Goal: Participate in discussion

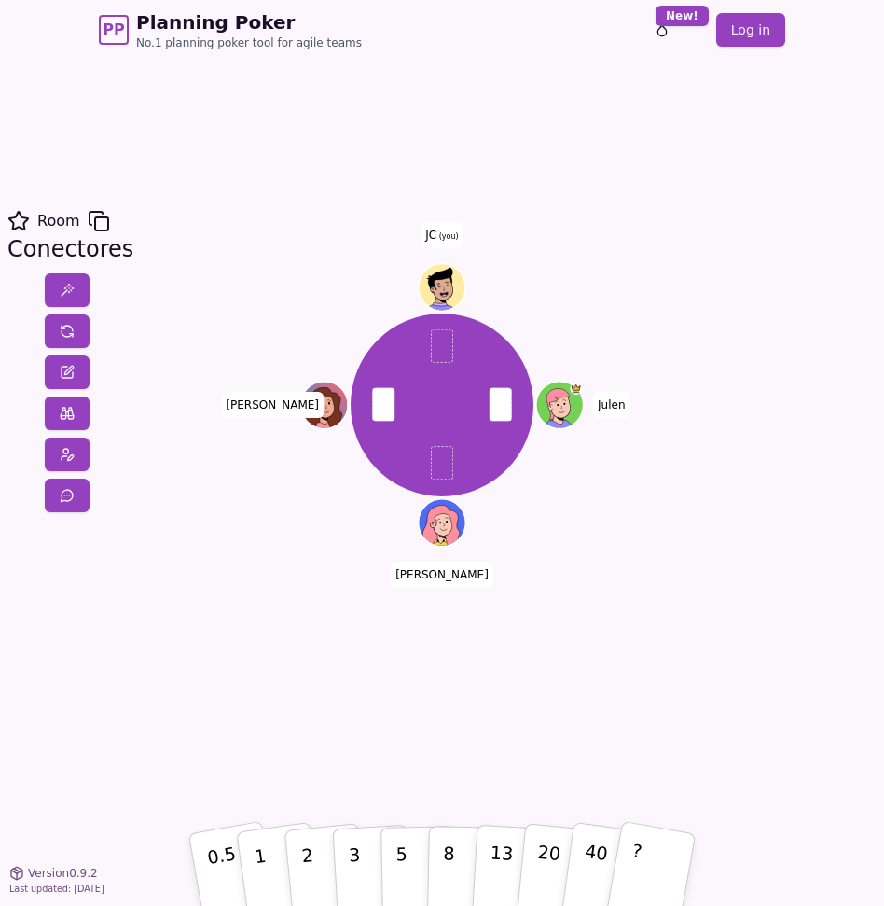
drag, startPoint x: 508, startPoint y: 112, endPoint x: 519, endPoint y: 250, distance: 138.5
click at [519, 268] on div "Room Conectores [PERSON_NAME] [PERSON_NAME] JC (you) 0.5 1 2 3 5 8 13 20 40 ? V…" at bounding box center [442, 466] width 884 height 812
drag, startPoint x: 653, startPoint y: 55, endPoint x: 657, endPoint y: 75, distance: 20.1
click at [666, 180] on div "PP Planning Poker No.1 planning poker tool for agile teams Toggle theme New! Lo…" at bounding box center [442, 453] width 884 height 906
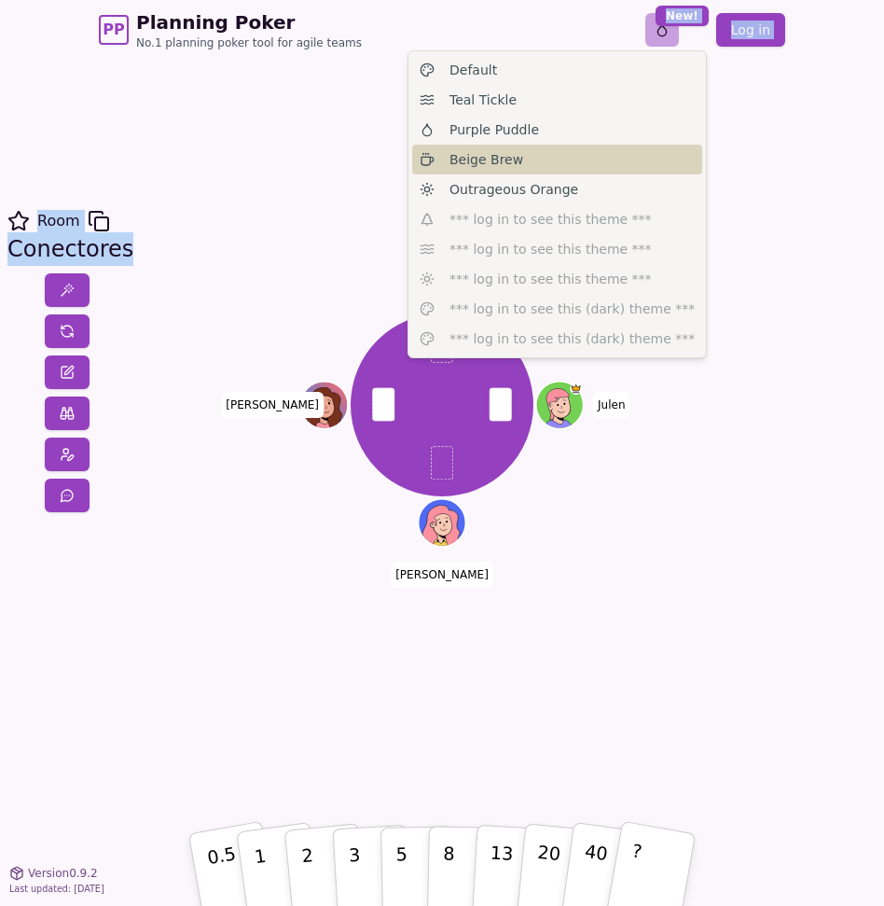
click at [658, 148] on body "PP Planning Poker No.1 planning poker tool for agile teams Toggle theme New! Lo…" at bounding box center [442, 453] width 884 height 906
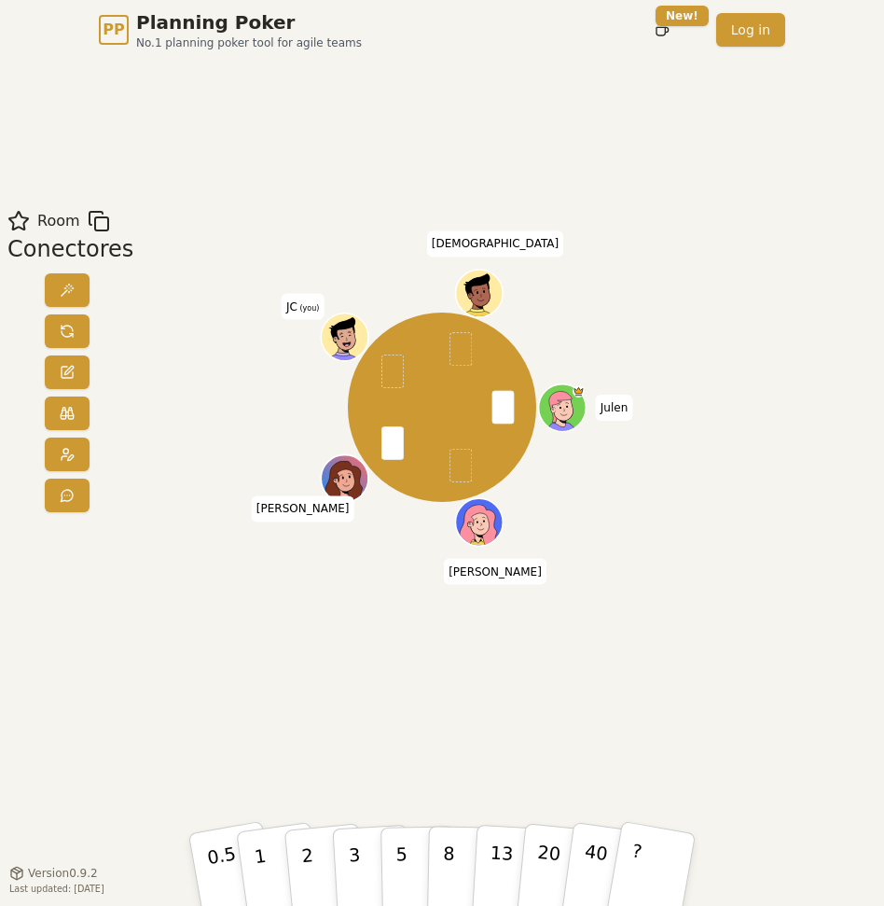
click at [494, 792] on div "Room Conectores [PERSON_NAME] [PERSON_NAME] [PERSON_NAME] (you) [DEMOGRAPHIC_DA…" at bounding box center [442, 466] width 884 height 812
click at [365, 878] on button "3" at bounding box center [372, 868] width 81 height 116
drag, startPoint x: 130, startPoint y: 76, endPoint x: 225, endPoint y: 135, distance: 112.3
click at [156, 266] on div "Room Conectores [PERSON_NAME] [PERSON_NAME] [PERSON_NAME] (you) [DEMOGRAPHIC_DA…" at bounding box center [442, 466] width 884 height 812
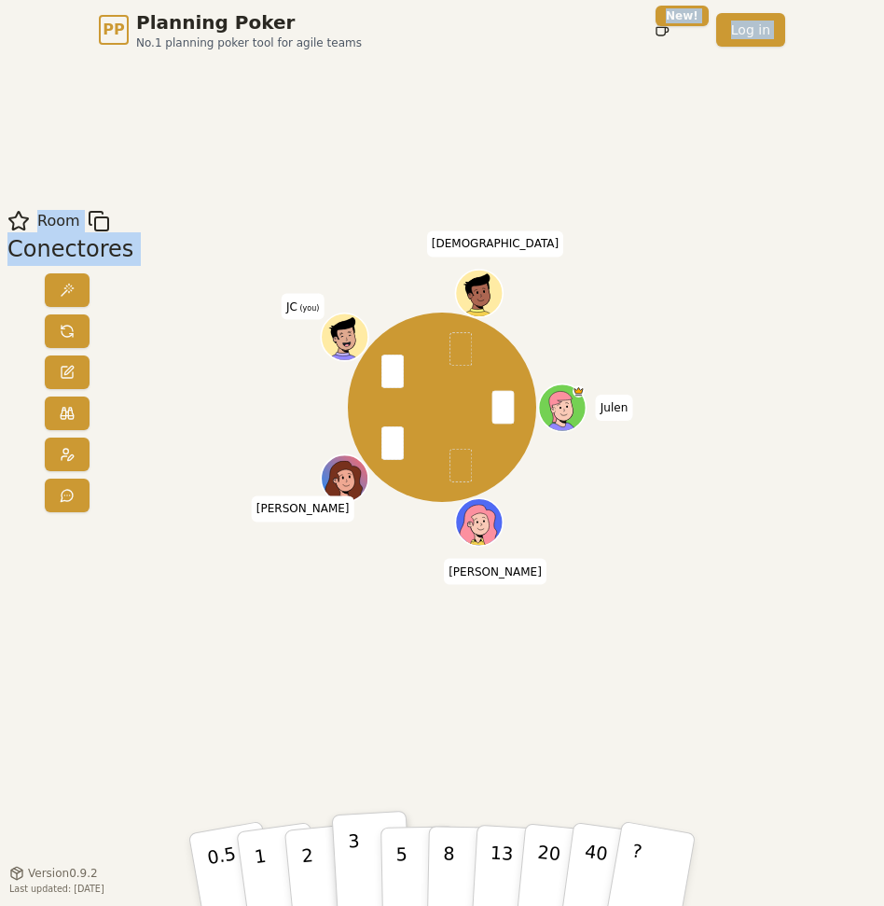
drag, startPoint x: 284, startPoint y: 52, endPoint x: 289, endPoint y: 242, distance: 190.3
click at [291, 254] on div "PP Planning Poker No.1 planning poker tool for agile teams Toggle theme New! Lo…" at bounding box center [442, 453] width 884 height 906
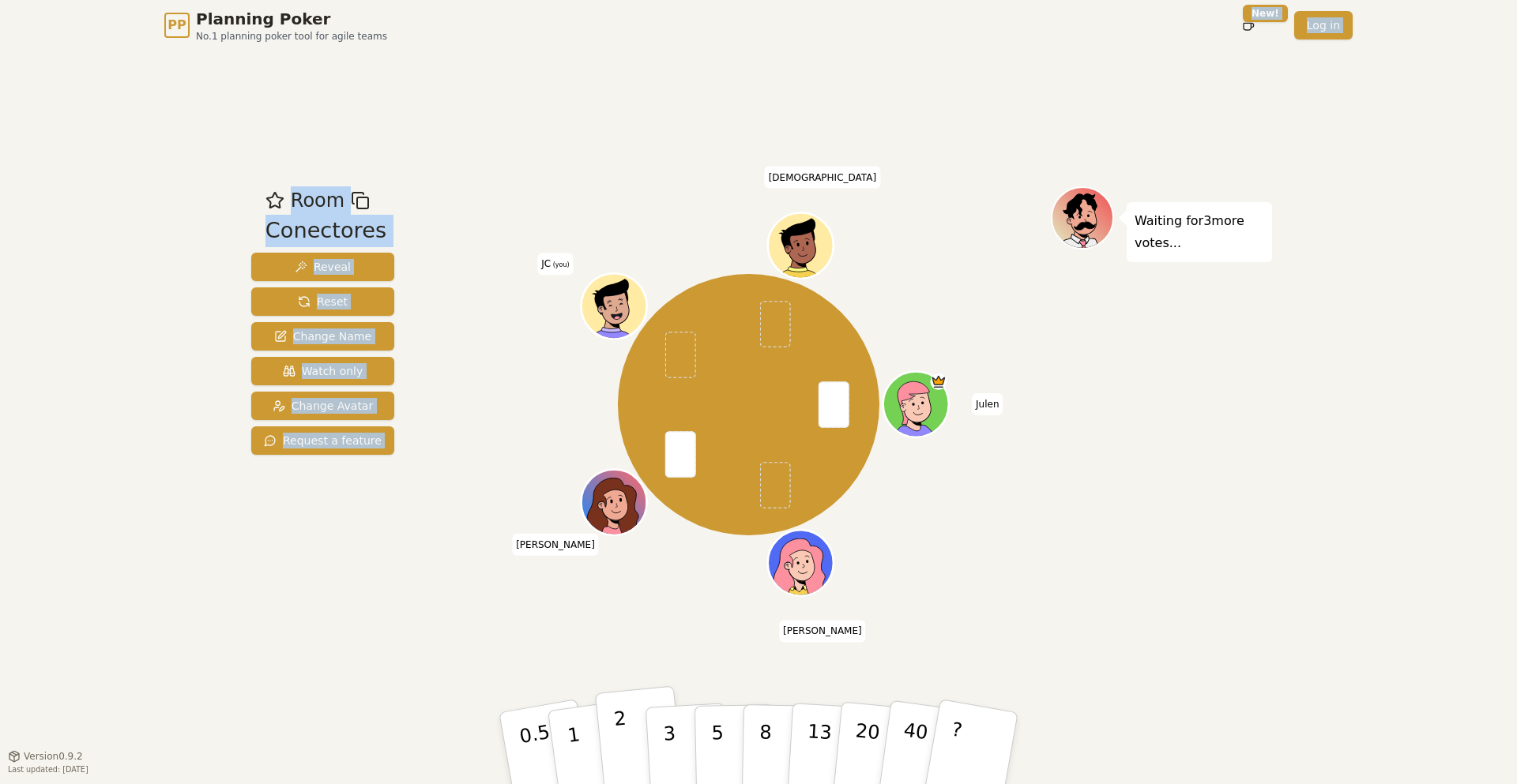
click at [628, 753] on button "2" at bounding box center [639, 748] width 90 height 125
click at [285, 655] on div "Room Conectores Reveal Reset Change Name Watch only Change Avatar Request a fea…" at bounding box center [758, 403] width 1027 height 705
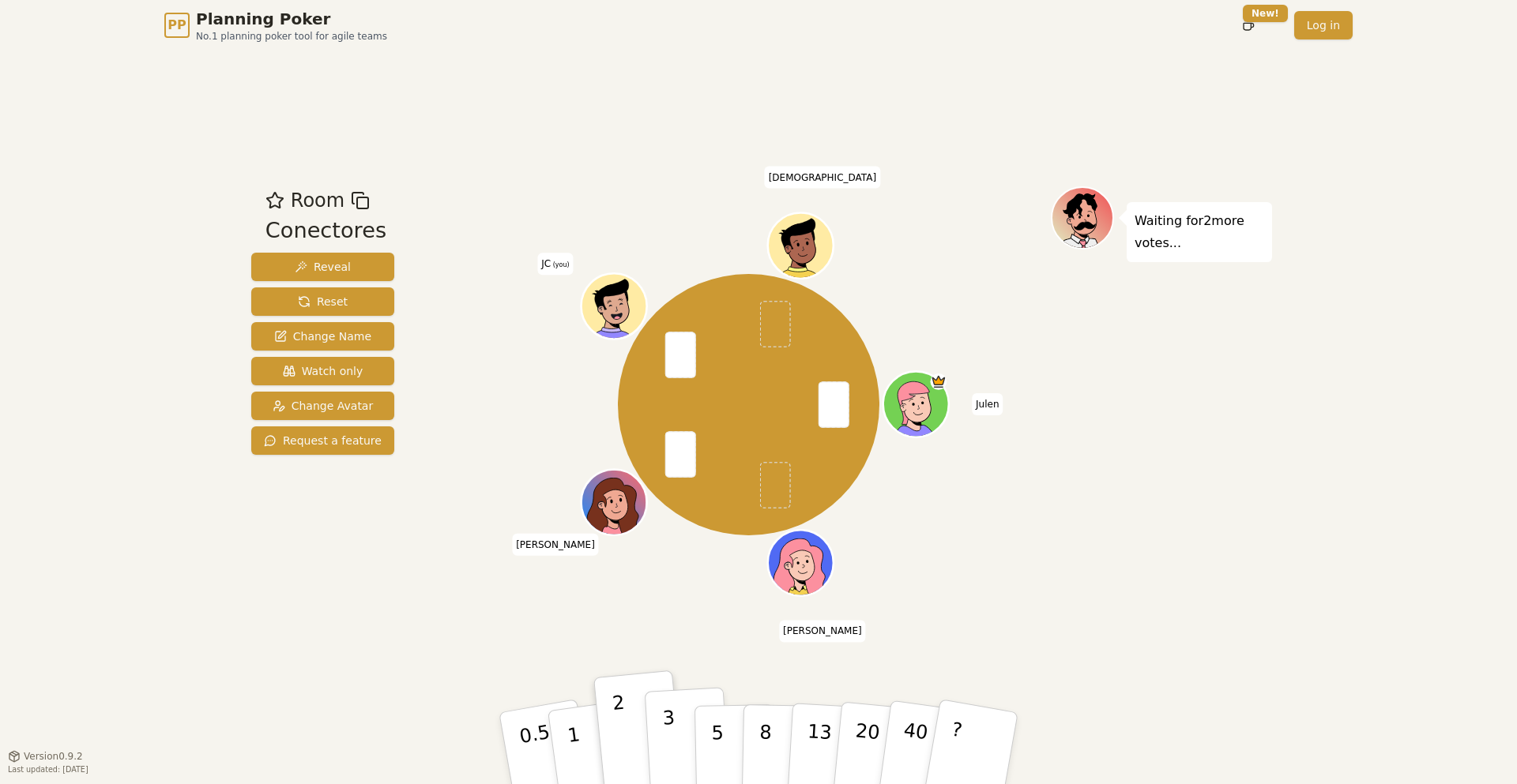
click at [674, 732] on button "3" at bounding box center [688, 748] width 86 height 123
click at [630, 766] on button "2" at bounding box center [639, 748] width 90 height 125
